Goal: Transaction & Acquisition: Purchase product/service

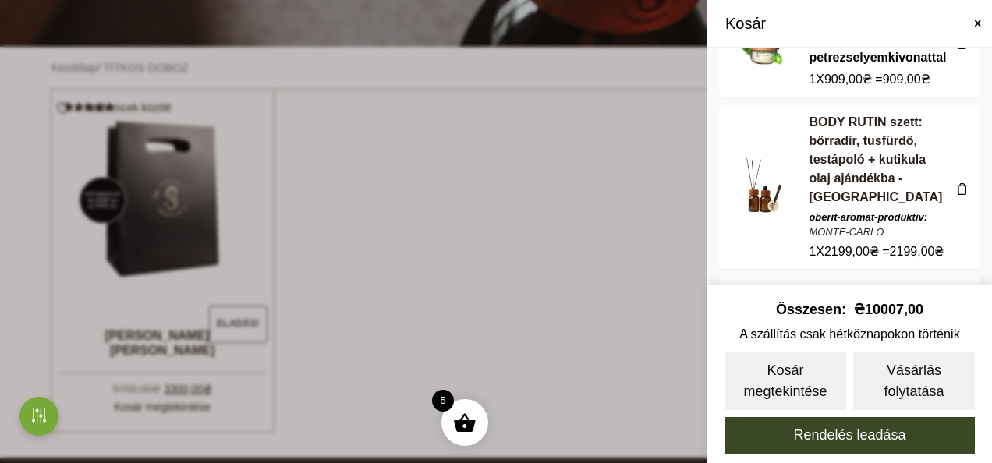
scroll to position [156, 0]
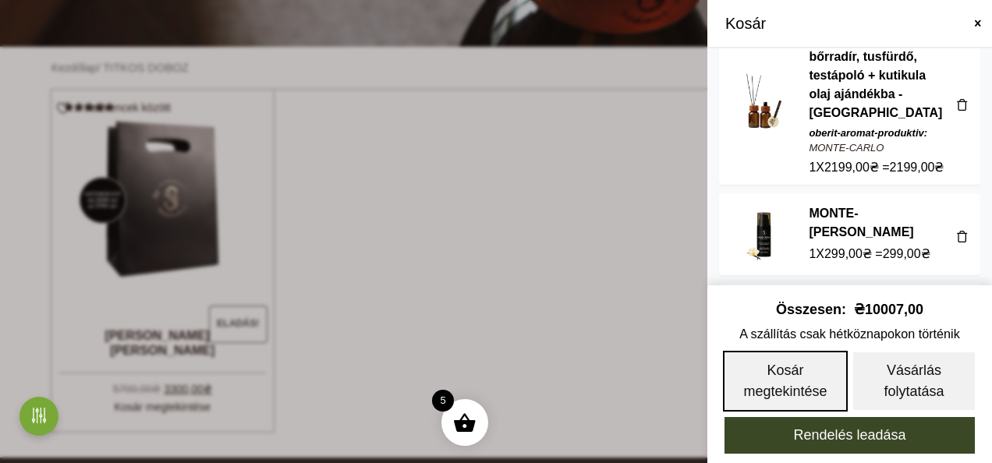
click at [819, 384] on link "Kosár megtekintése" at bounding box center [785, 381] width 125 height 61
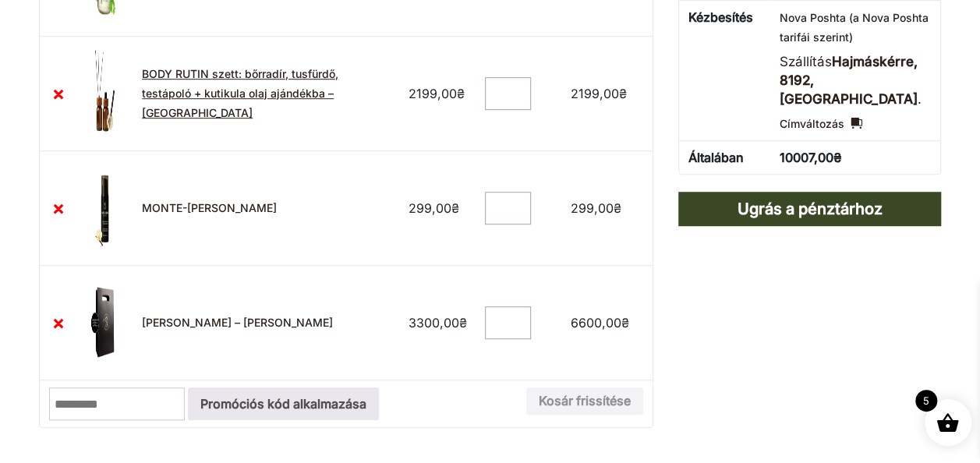
scroll to position [468, 0]
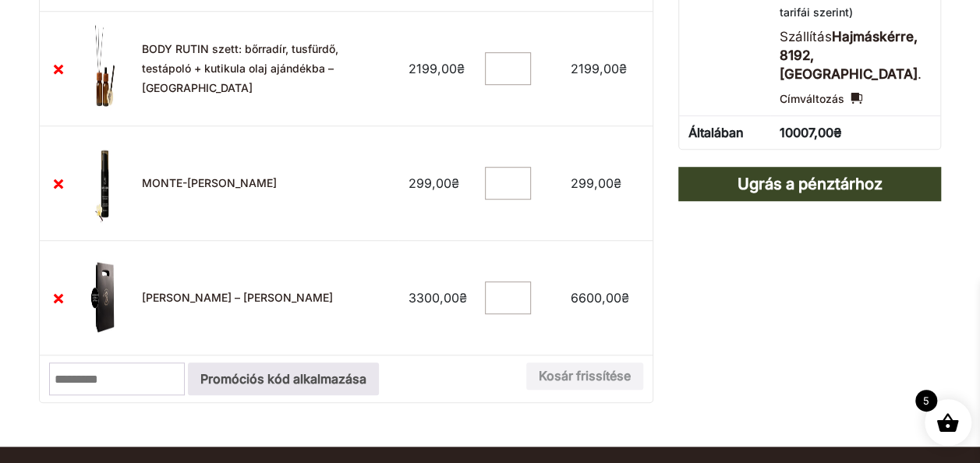
type input "*"
click at [523, 299] on input "*" at bounding box center [507, 298] width 45 height 33
click at [607, 368] on button "Kosár frissítése" at bounding box center [584, 377] width 117 height 28
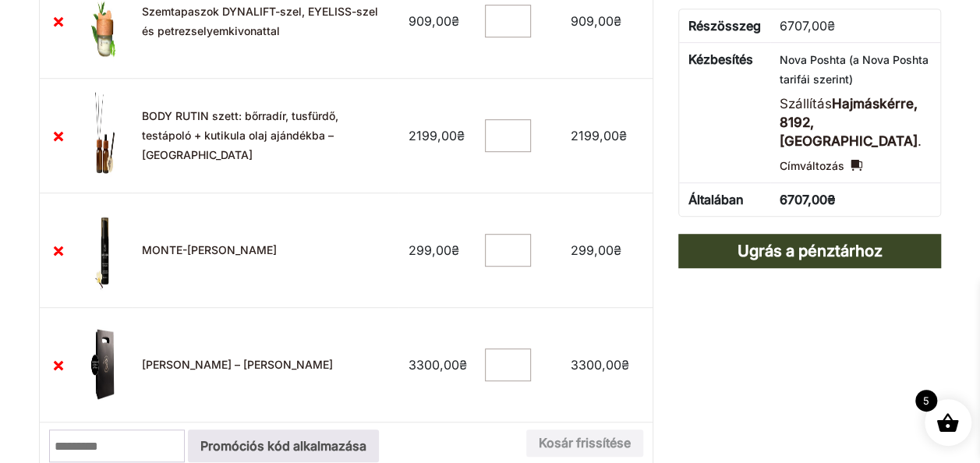
scroll to position [408, 0]
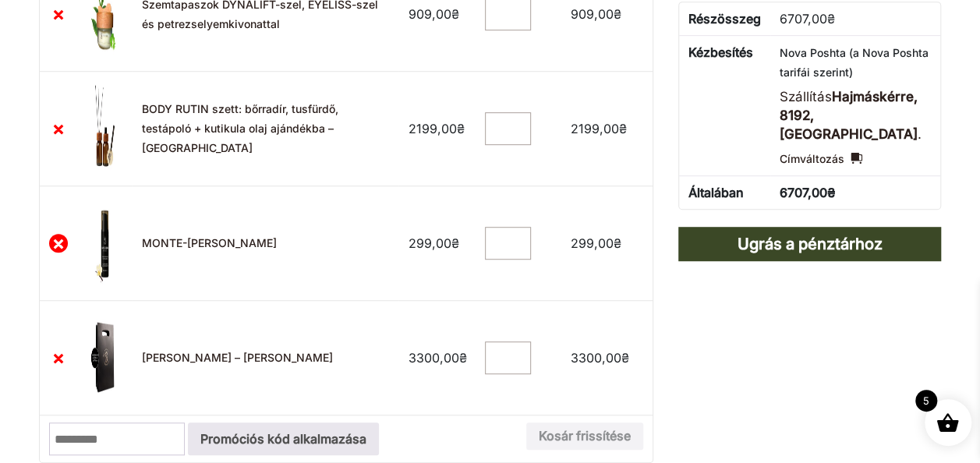
click at [58, 240] on link "×" at bounding box center [58, 243] width 19 height 19
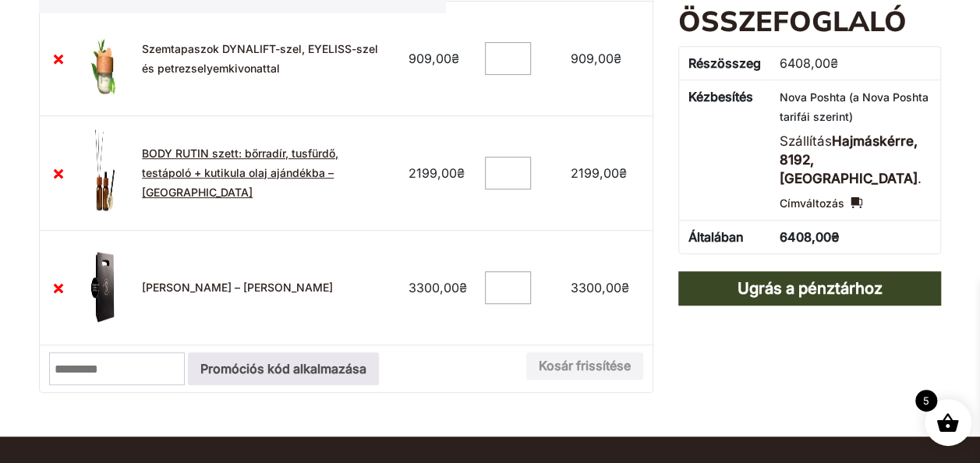
scroll to position [330, 0]
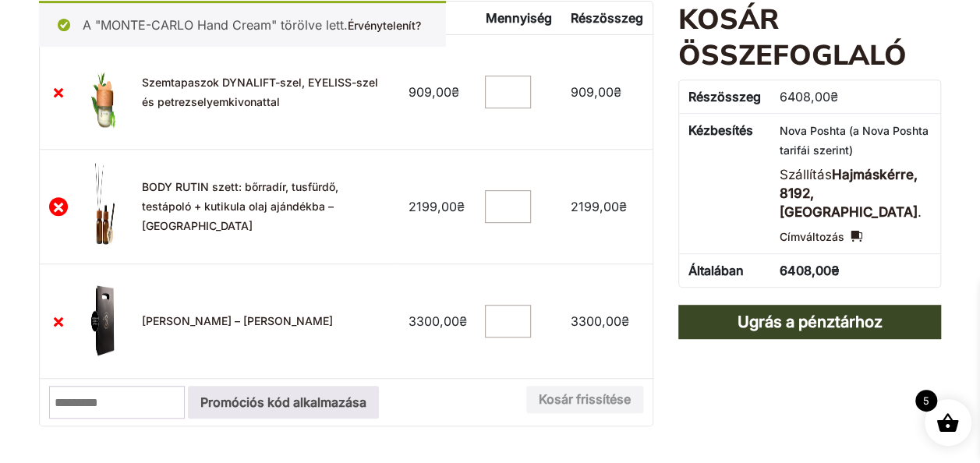
click at [58, 206] on link "×" at bounding box center [58, 206] width 19 height 19
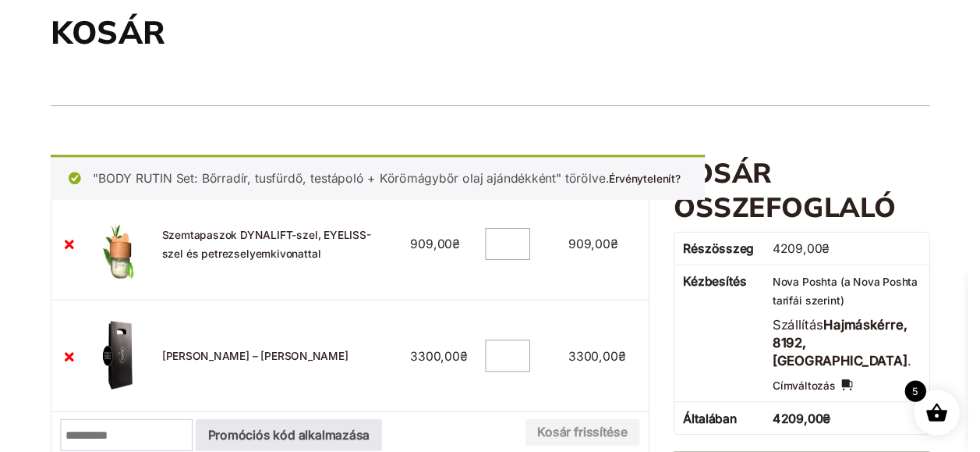
scroll to position [18, 0]
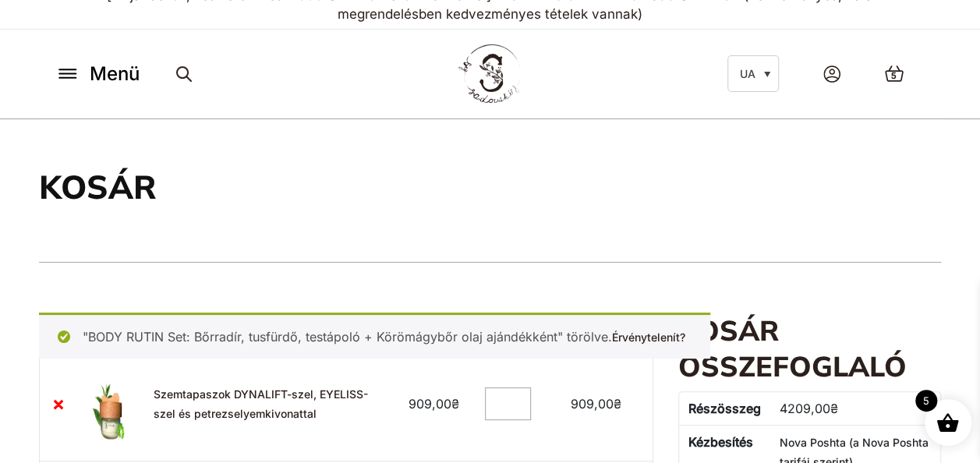
click at [65, 71] on icon at bounding box center [67, 74] width 25 height 16
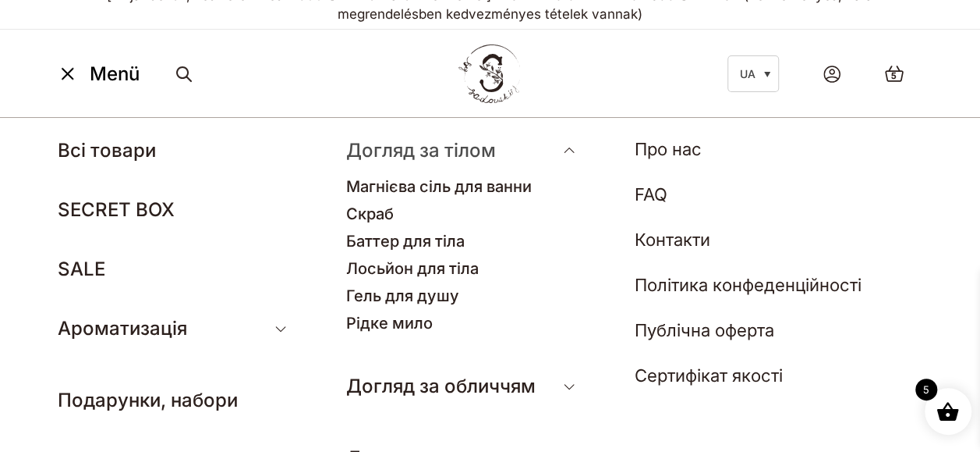
click at [446, 158] on link "Догляд за тілом" at bounding box center [421, 150] width 150 height 23
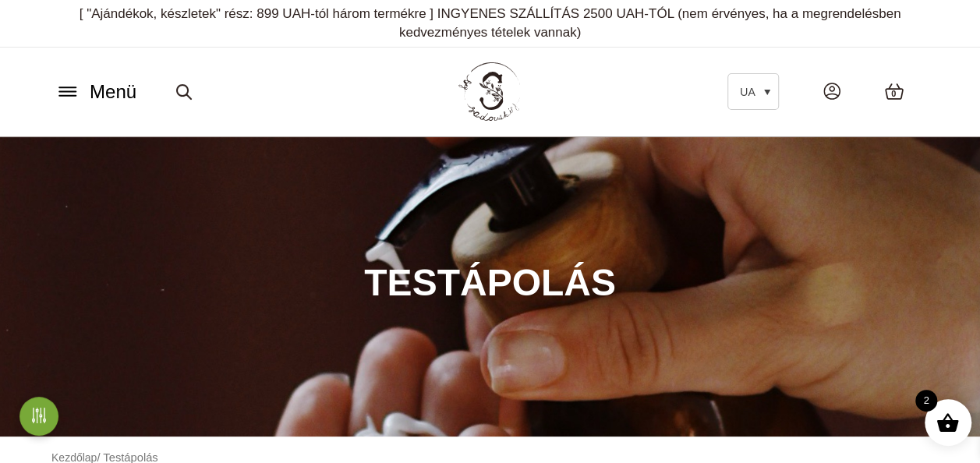
click at [69, 88] on icon at bounding box center [67, 91] width 25 height 16
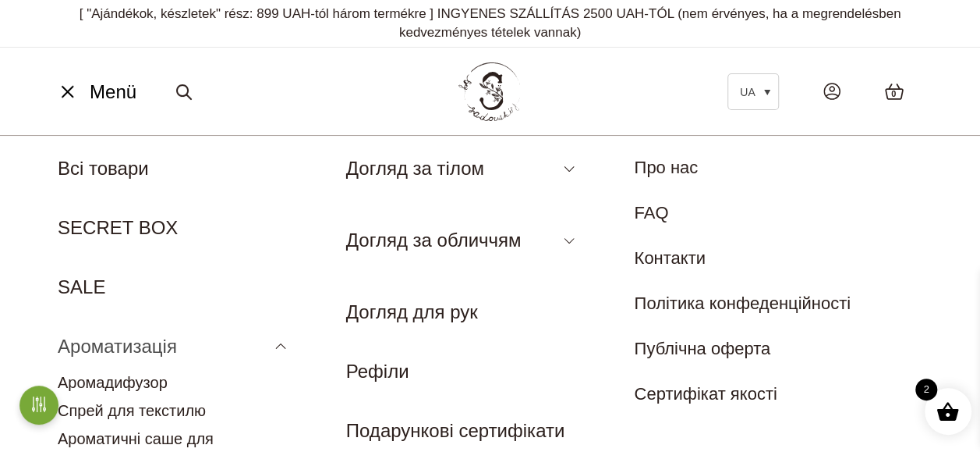
click at [150, 347] on link "Ароматизація" at bounding box center [117, 345] width 119 height 21
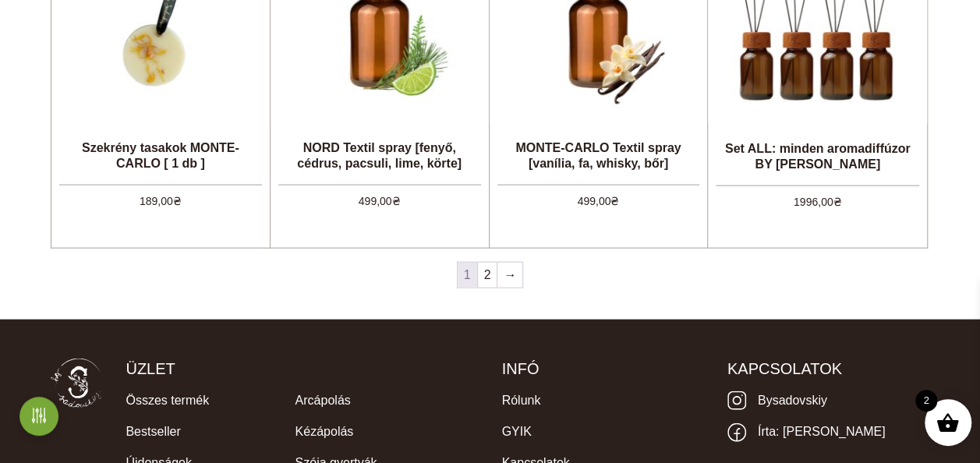
scroll to position [1716, 0]
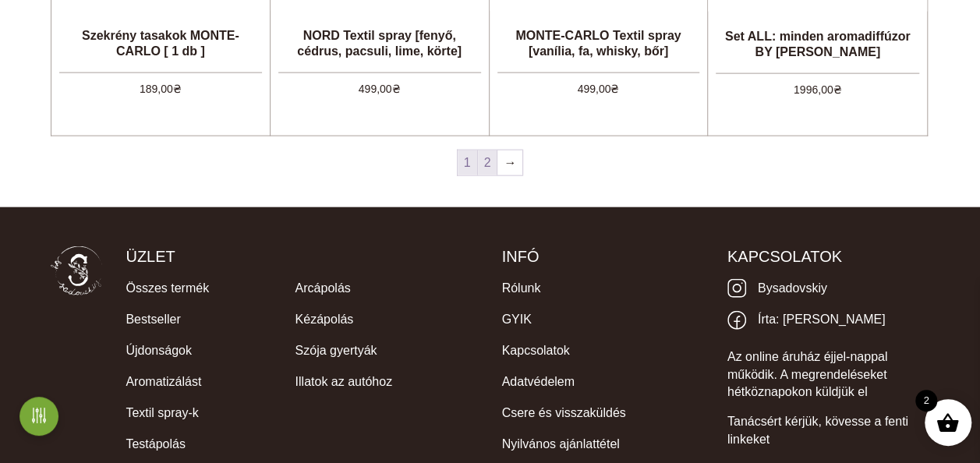
click at [488, 172] on link "2" at bounding box center [487, 163] width 19 height 25
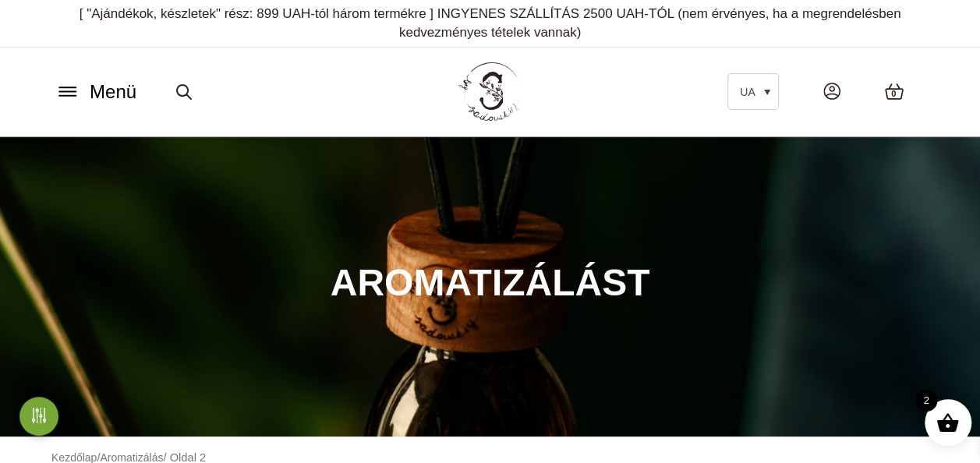
click at [67, 101] on button "Menü" at bounding box center [96, 92] width 90 height 30
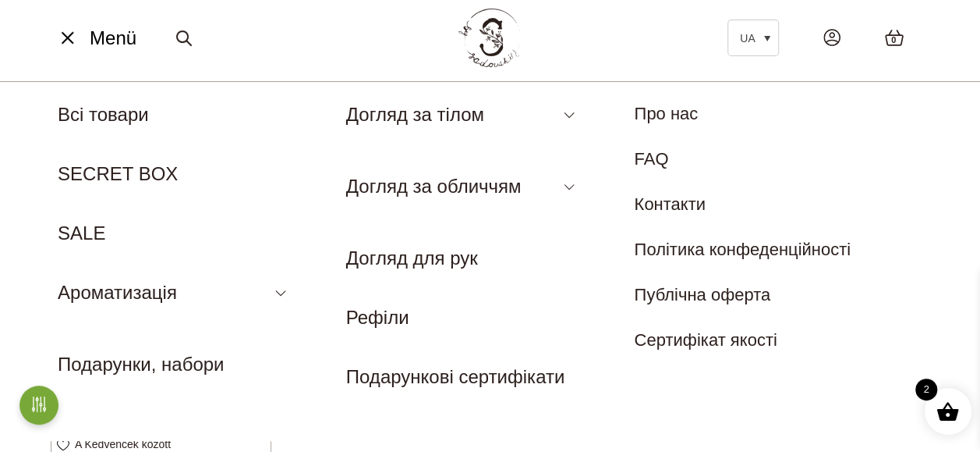
scroll to position [78, 0]
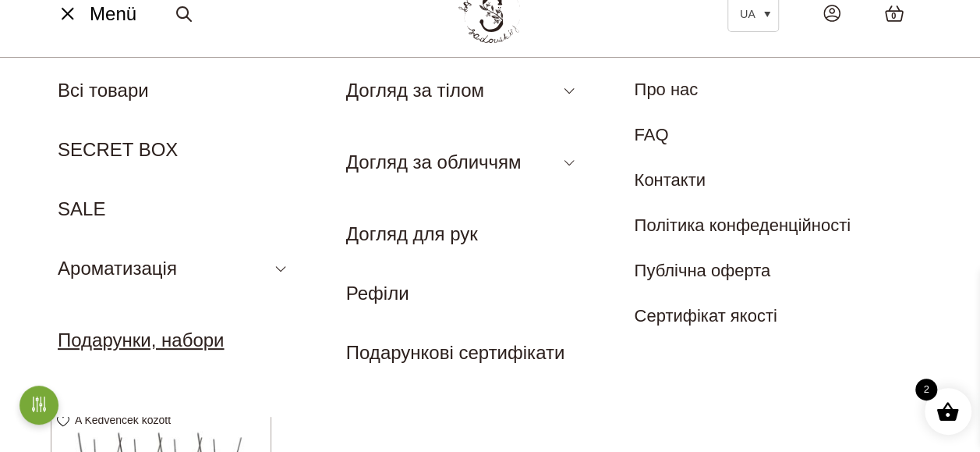
click at [161, 347] on link "Подарунки, набори" at bounding box center [141, 339] width 166 height 21
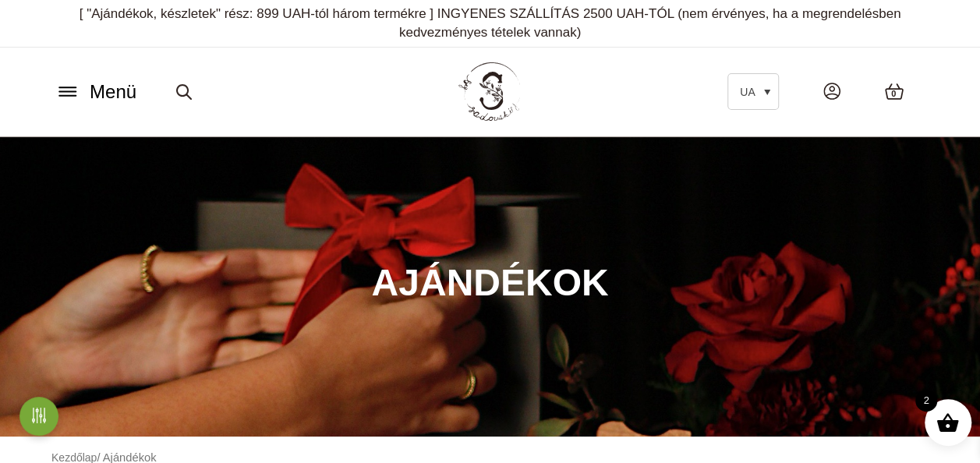
click at [66, 94] on icon at bounding box center [67, 91] width 25 height 16
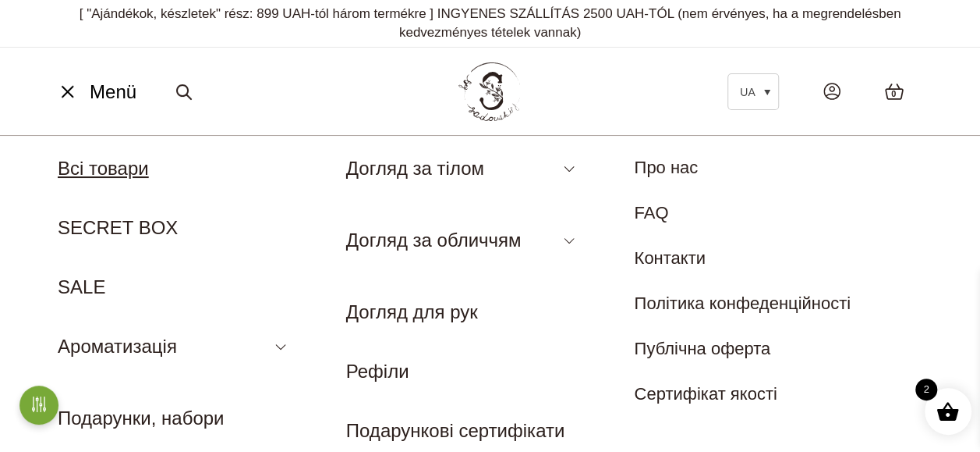
click at [104, 171] on link "Всі товари" at bounding box center [103, 168] width 91 height 21
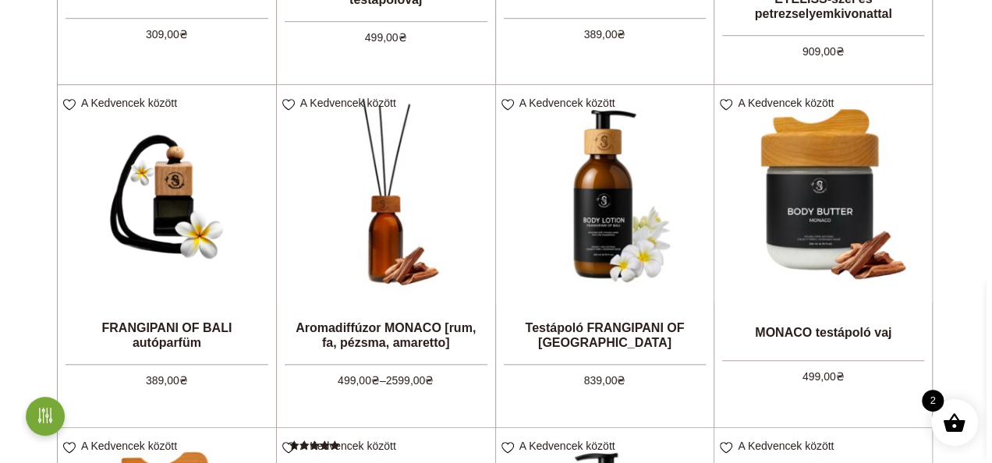
scroll to position [624, 0]
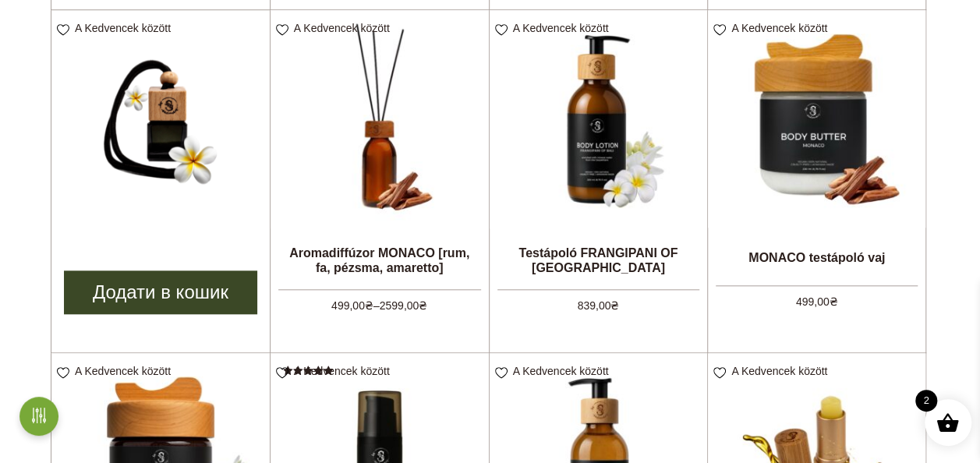
click at [173, 295] on link "Додати в кошик" at bounding box center [160, 293] width 193 height 44
